Goal: Task Accomplishment & Management: Manage account settings

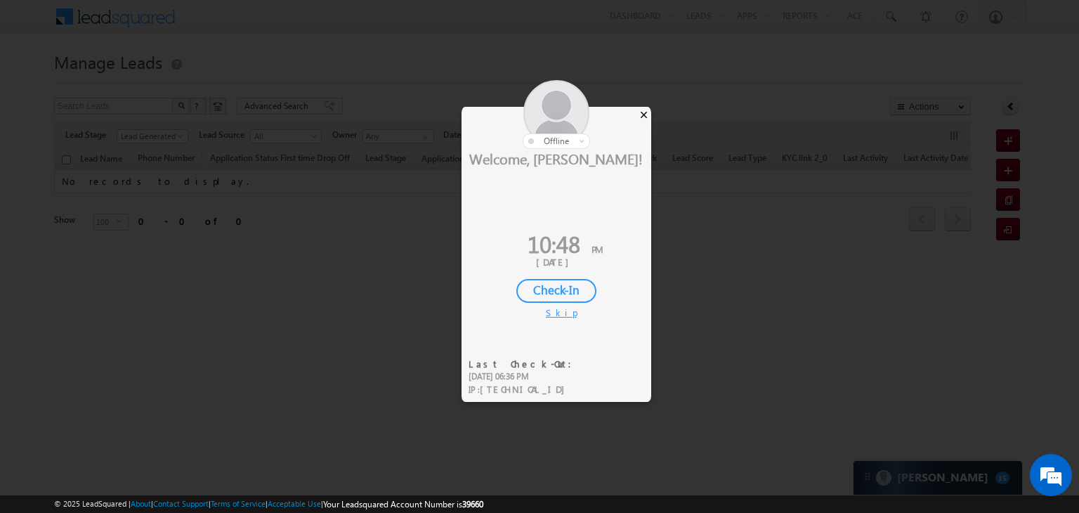
click at [646, 116] on div "×" at bounding box center [644, 114] width 15 height 15
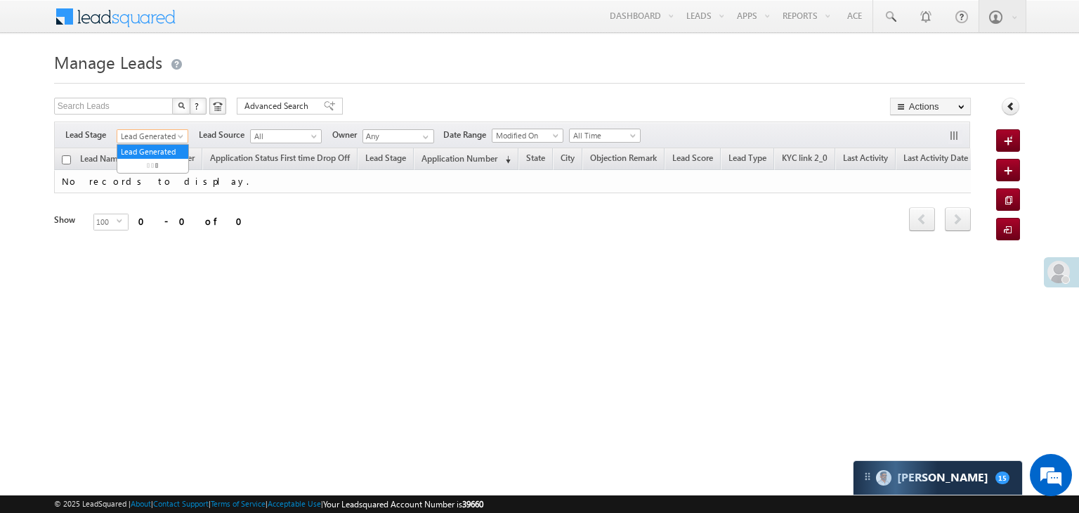
click at [180, 136] on span at bounding box center [181, 139] width 11 height 11
click at [155, 151] on link "All" at bounding box center [152, 151] width 71 height 13
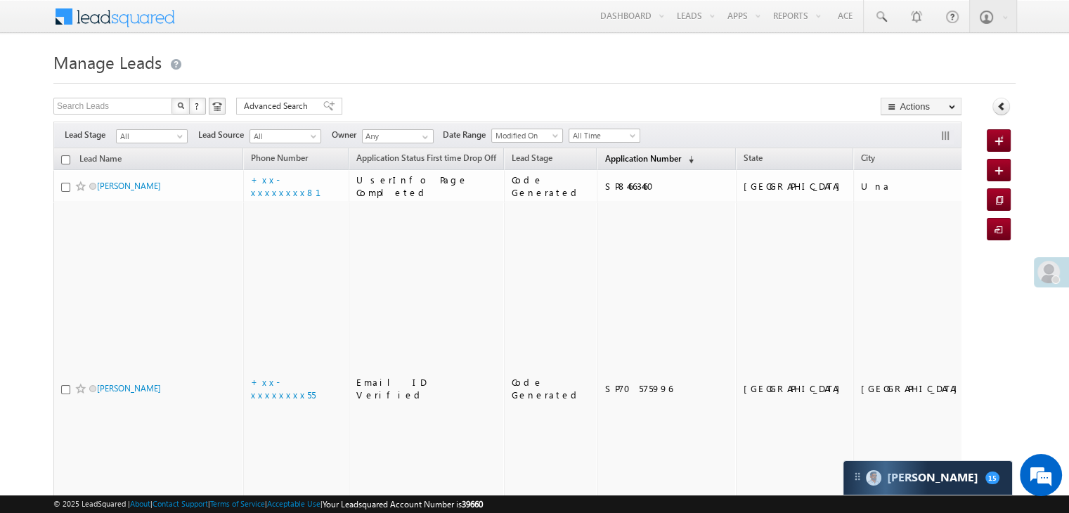
click at [634, 155] on span "Application Number" at bounding box center [642, 158] width 76 height 11
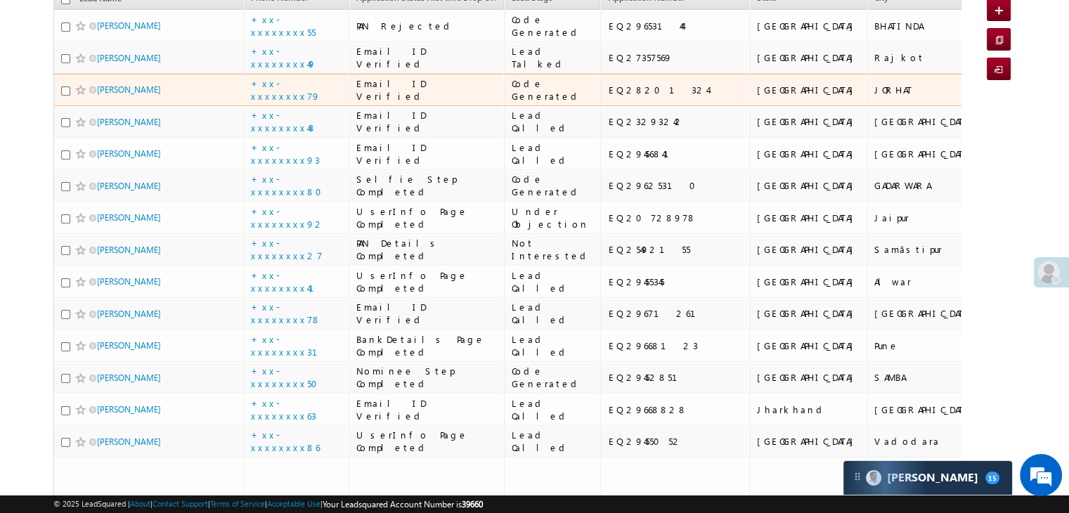
scroll to position [70, 0]
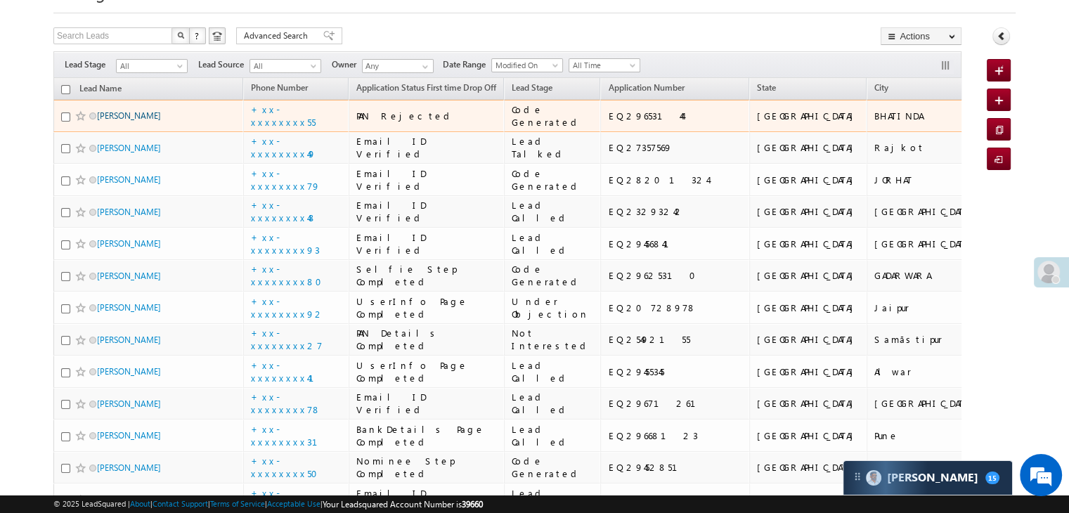
click at [126, 121] on link "Mohinder Kaur" at bounding box center [129, 115] width 64 height 11
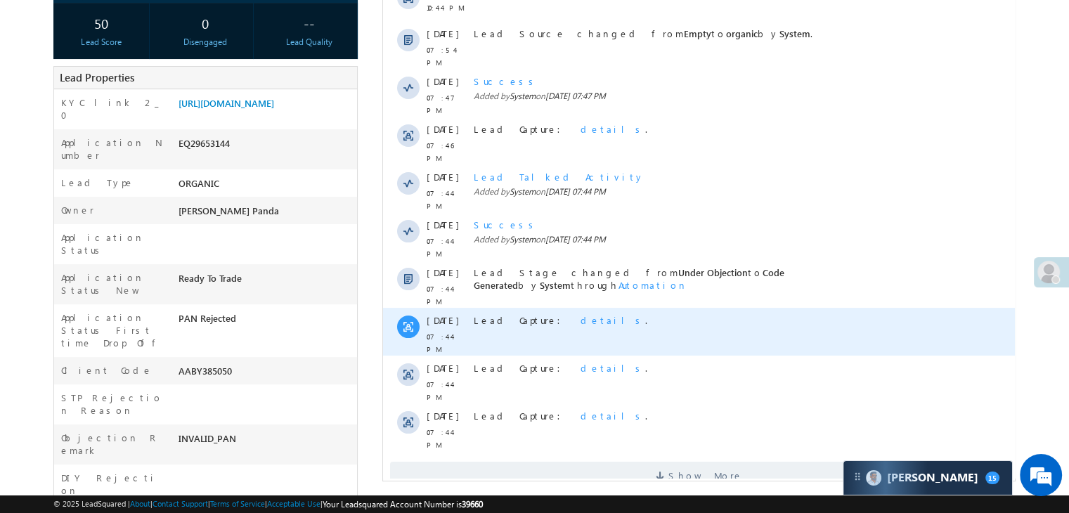
scroll to position [281, 0]
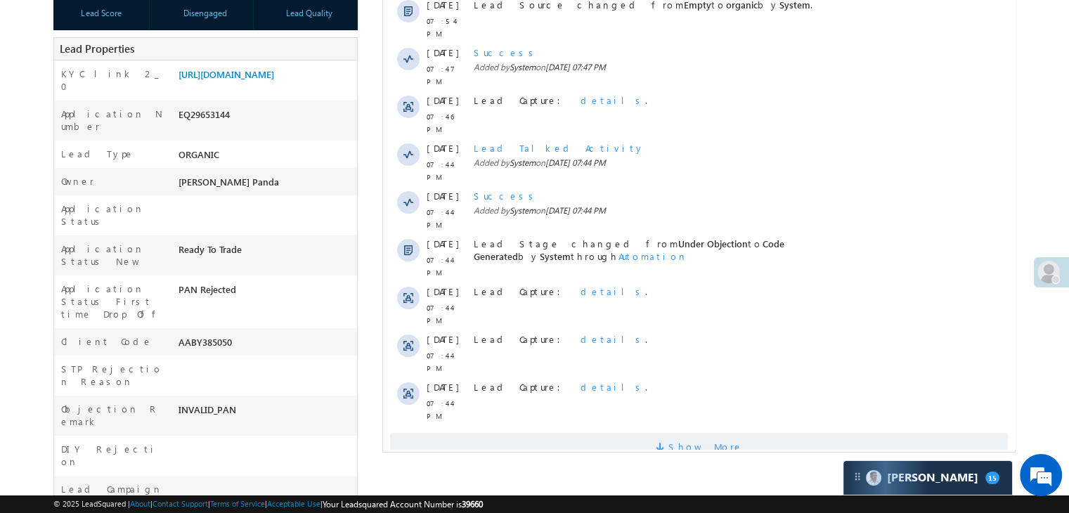
click at [718, 433] on span "Show More" at bounding box center [705, 447] width 74 height 28
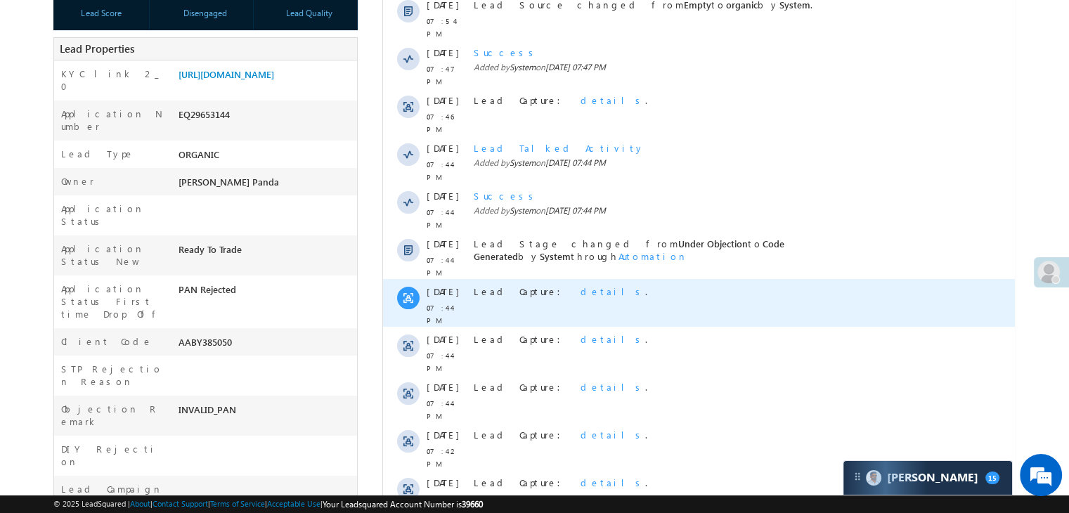
scroll to position [658, 0]
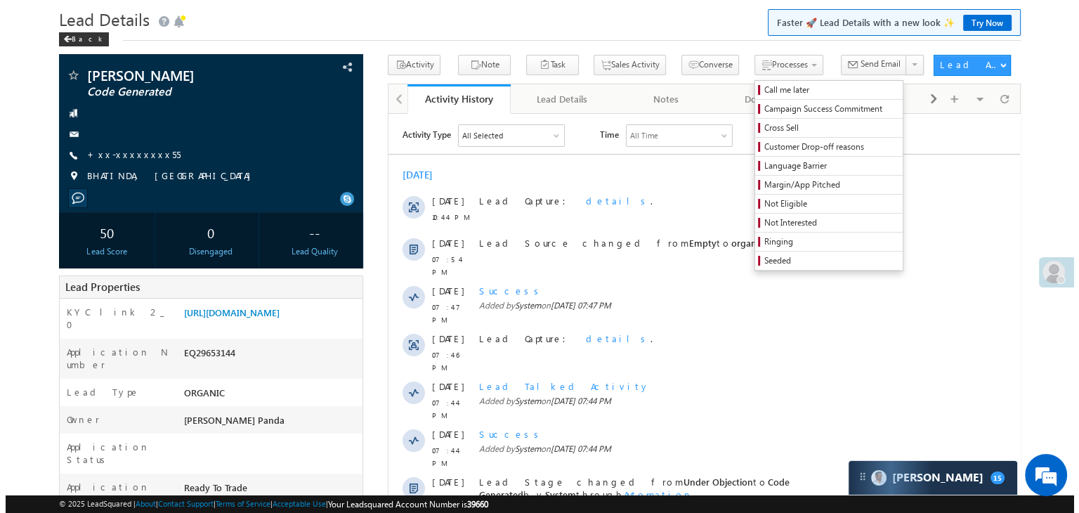
scroll to position [0, 0]
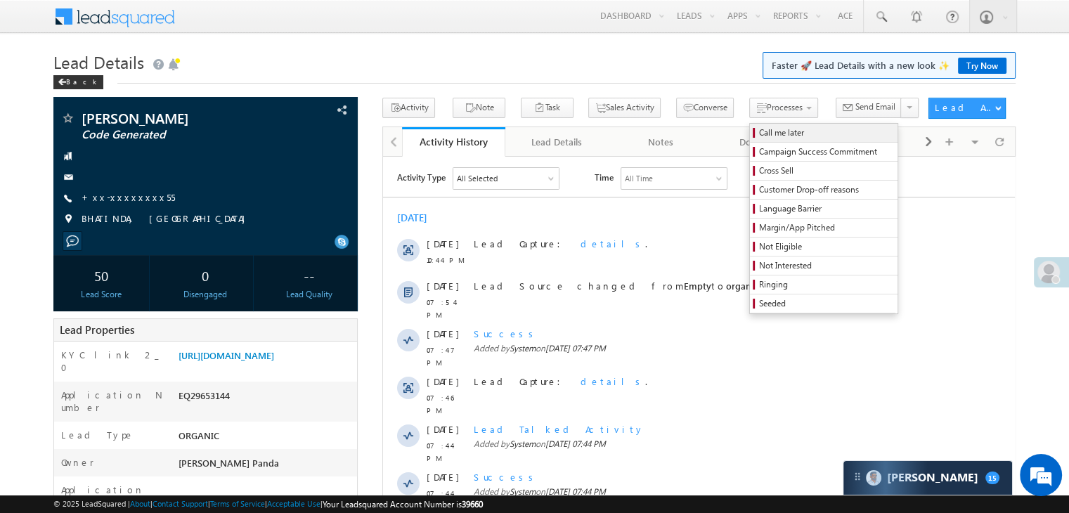
click at [759, 134] on span "Call me later" at bounding box center [826, 132] width 134 height 13
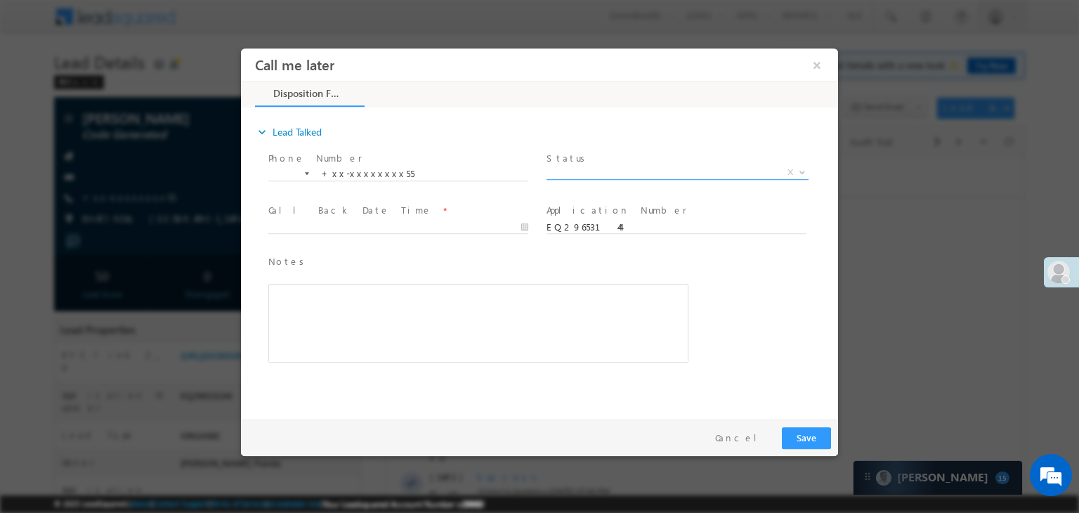
click at [630, 177] on span "X" at bounding box center [678, 173] width 262 height 14
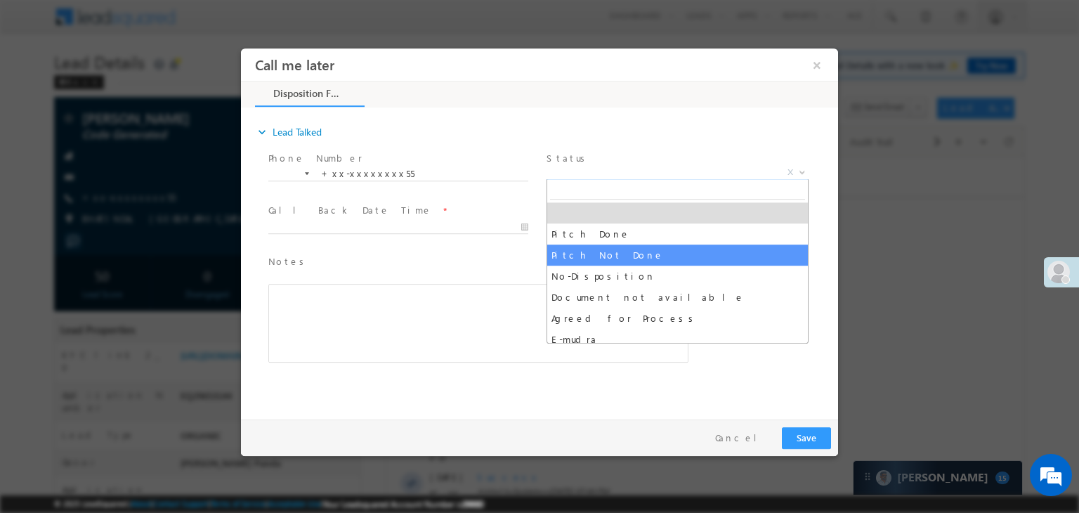
select select "Pitch Not Done"
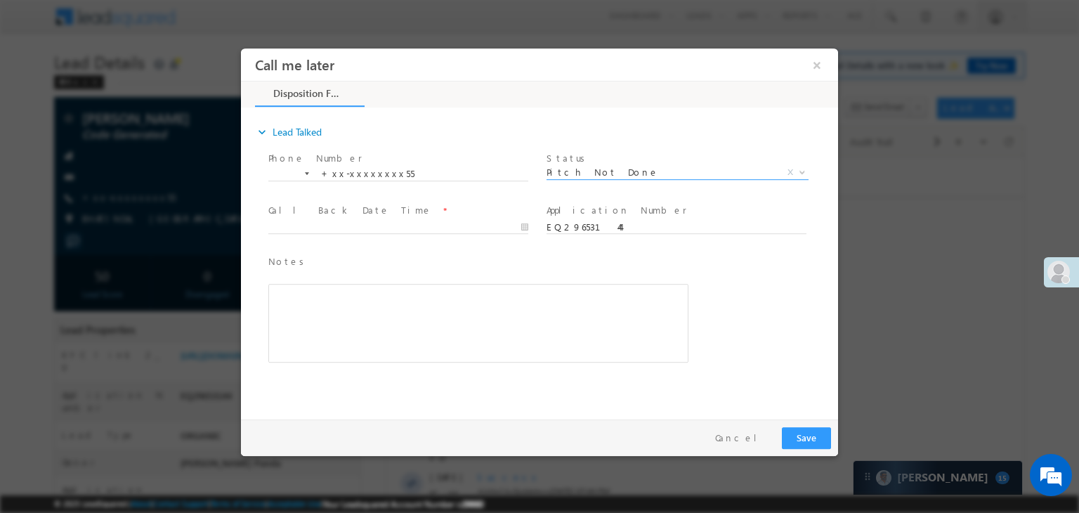
click at [467, 220] on span at bounding box center [404, 227] width 273 height 15
type input "09/27/25 10:48 PM"
click at [486, 227] on input "09/27/25 10:48 PM" at bounding box center [398, 228] width 260 height 14
click at [807, 441] on button "Save" at bounding box center [806, 438] width 49 height 22
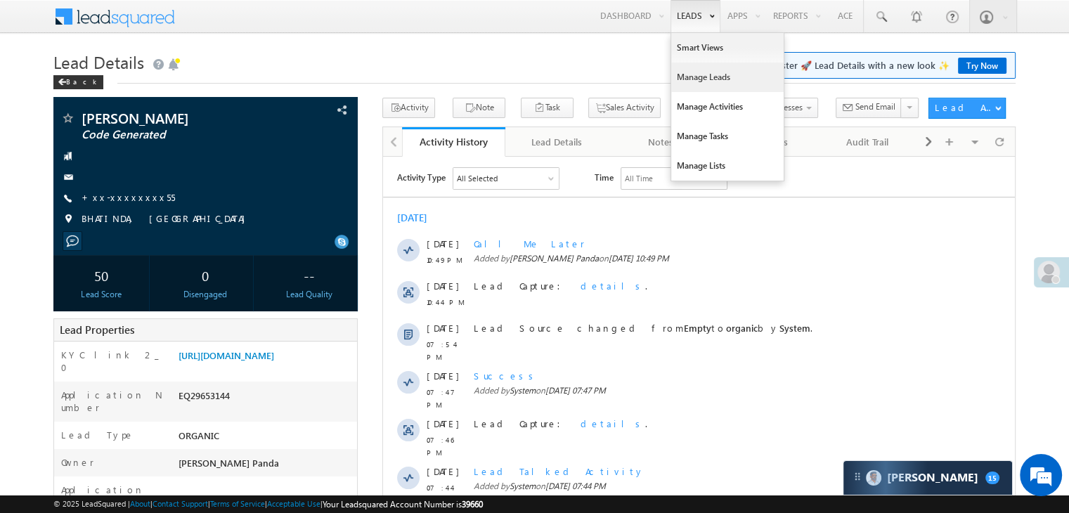
click at [688, 80] on link "Manage Leads" at bounding box center [727, 78] width 112 height 30
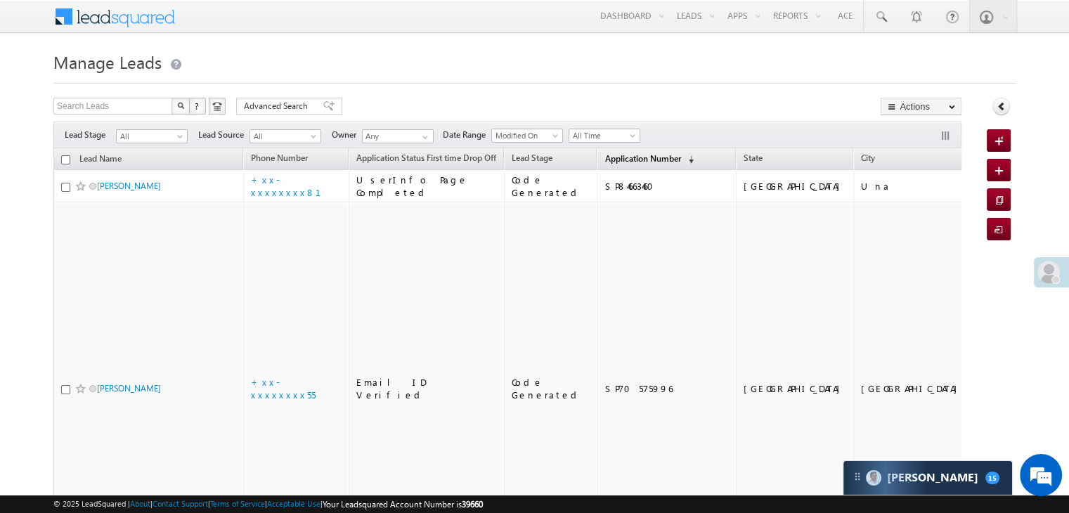
click at [604, 159] on span "Application Number" at bounding box center [642, 158] width 76 height 11
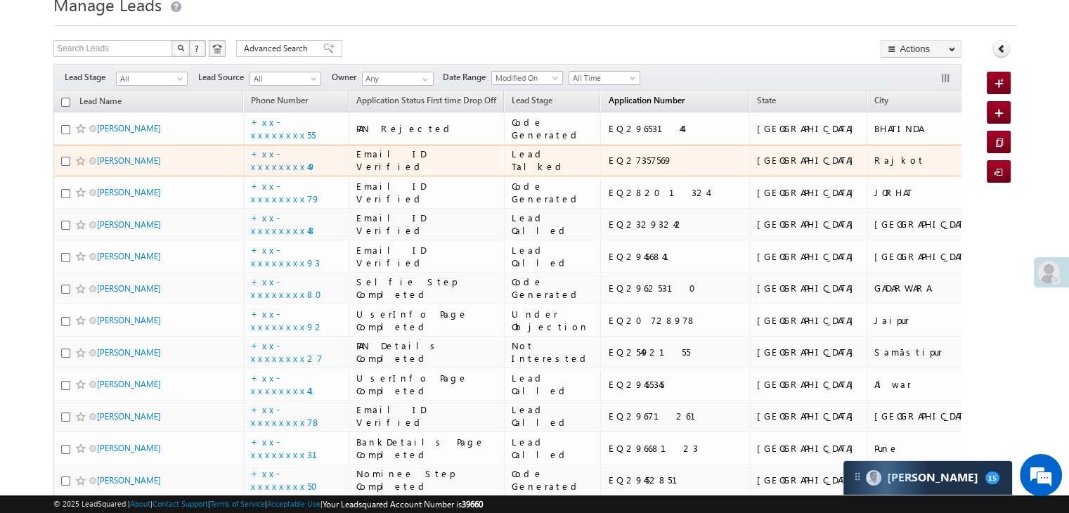
scroll to position [141, 0]
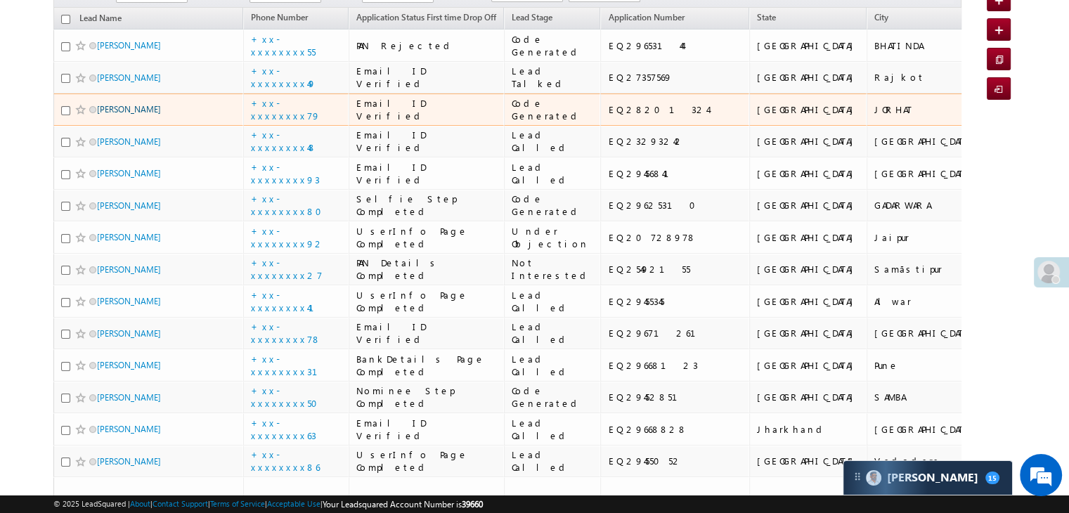
click at [118, 115] on link "Bikash Hazarika" at bounding box center [129, 109] width 64 height 11
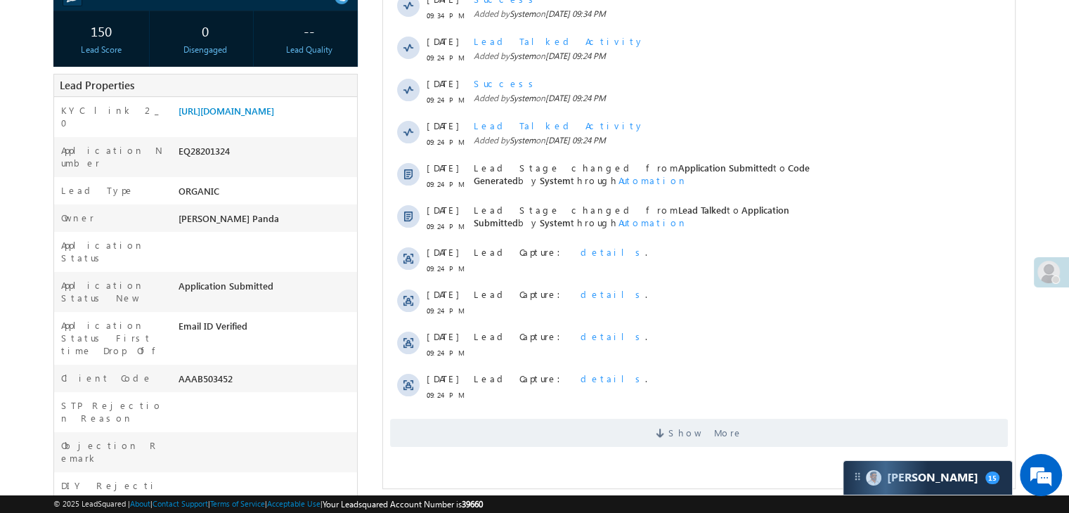
scroll to position [281, 0]
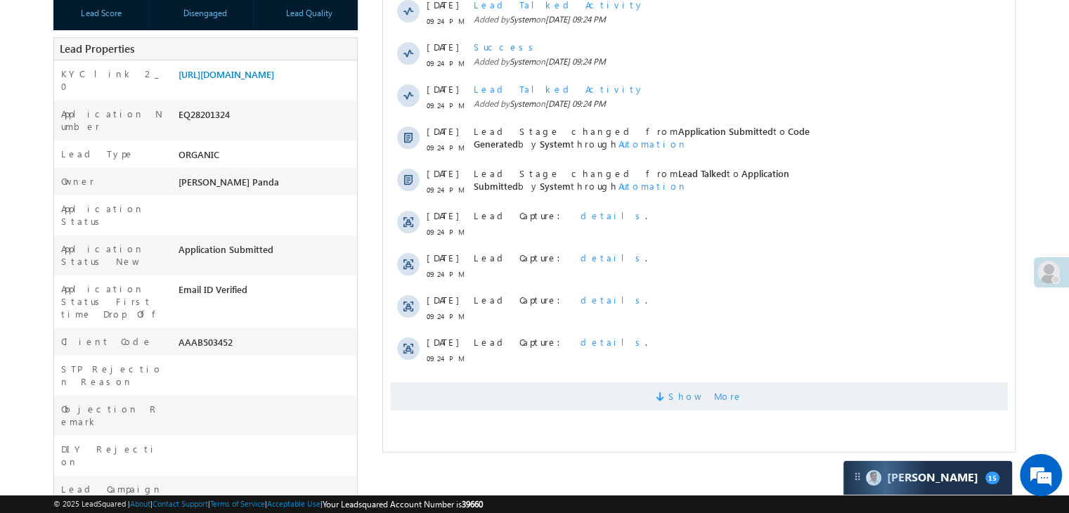
click at [691, 393] on span "Show More" at bounding box center [705, 396] width 74 height 28
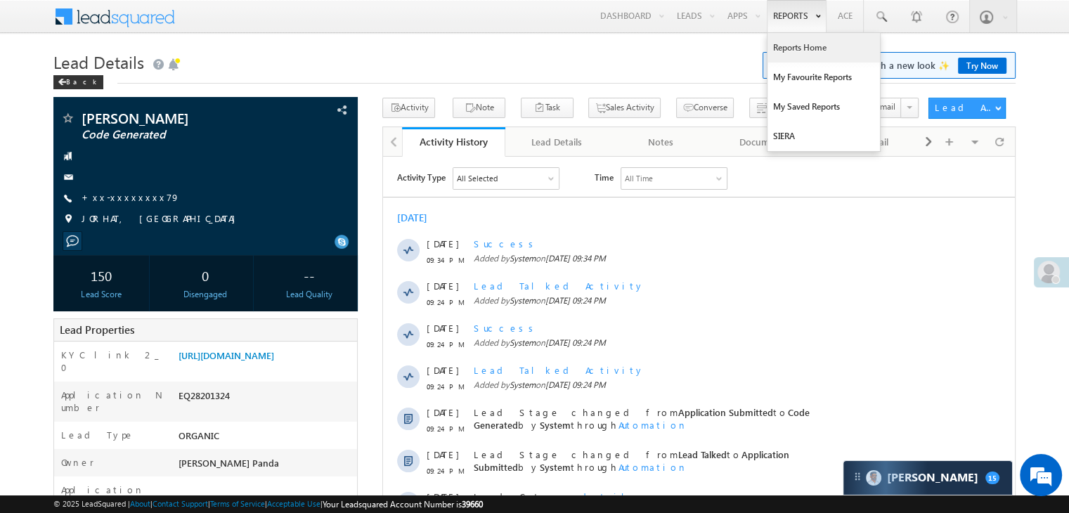
scroll to position [0, 0]
click at [786, 40] on link "Reports Home" at bounding box center [823, 48] width 112 height 30
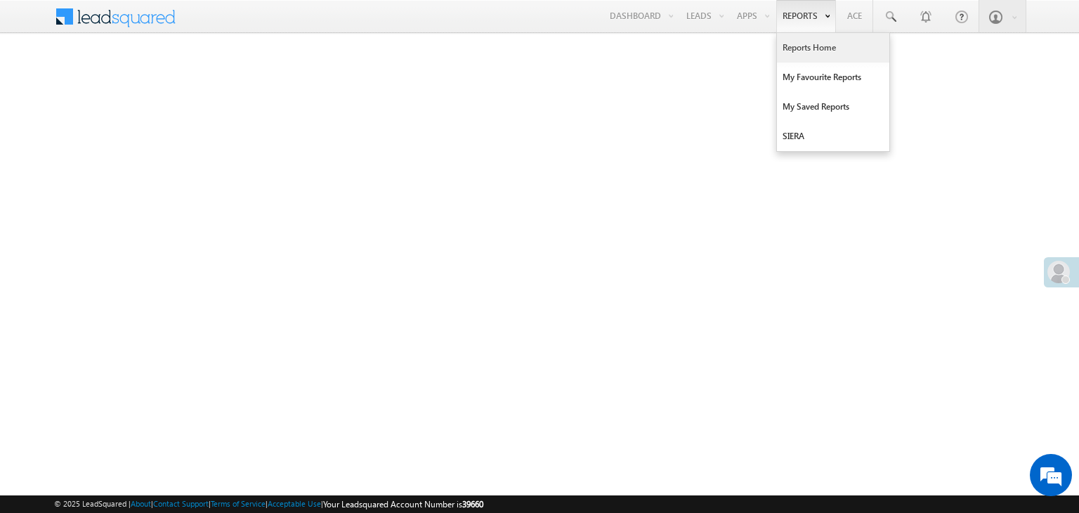
click at [807, 51] on link "Reports Home" at bounding box center [833, 48] width 112 height 30
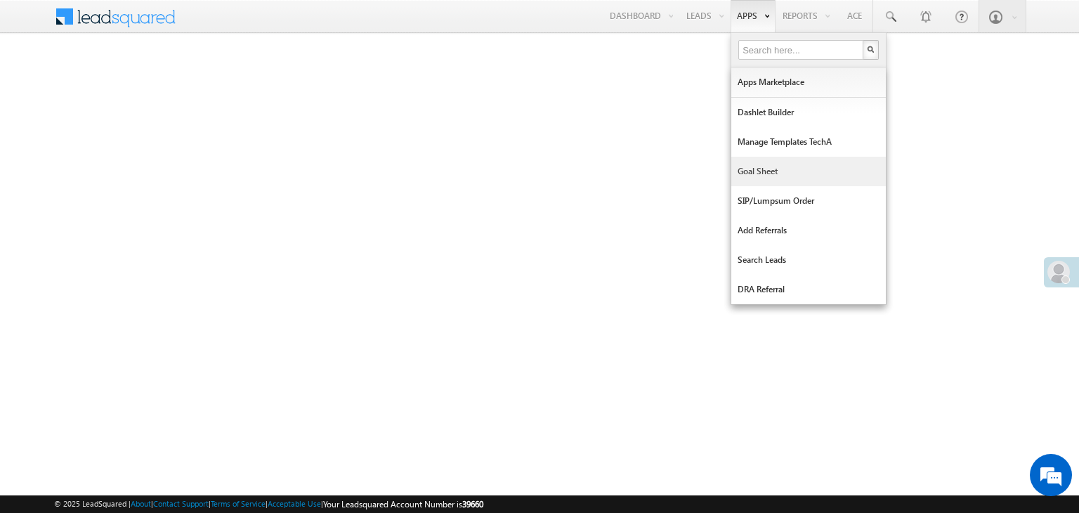
click at [759, 178] on link "Goal Sheet" at bounding box center [808, 172] width 155 height 30
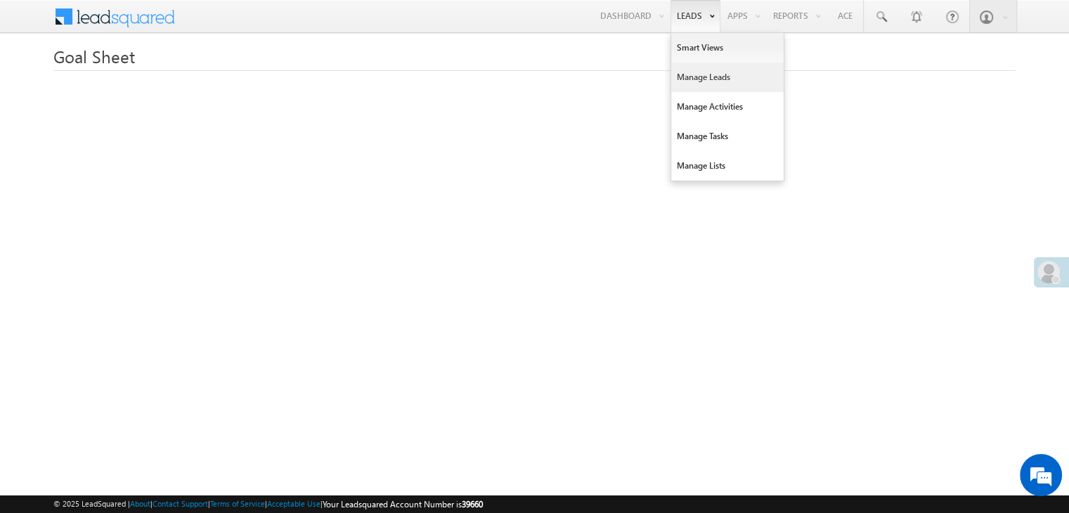
click at [694, 75] on link "Manage Leads" at bounding box center [727, 78] width 112 height 30
